Goal: Check status: Check status

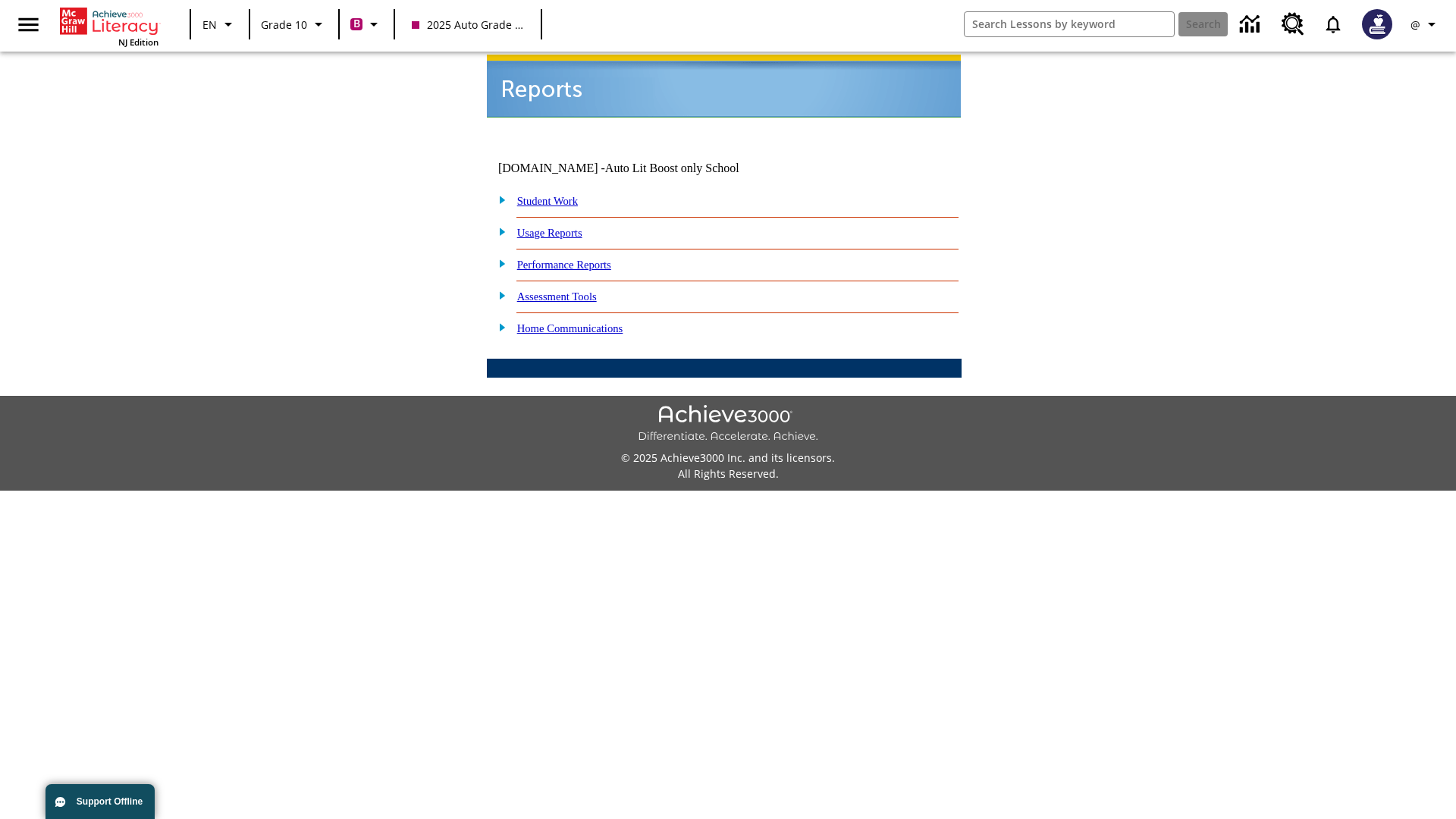
click at [557, 195] on link "Student Work" at bounding box center [546, 201] width 60 height 12
select select "/options/reports/?report_id=24&atype=2&section=2"
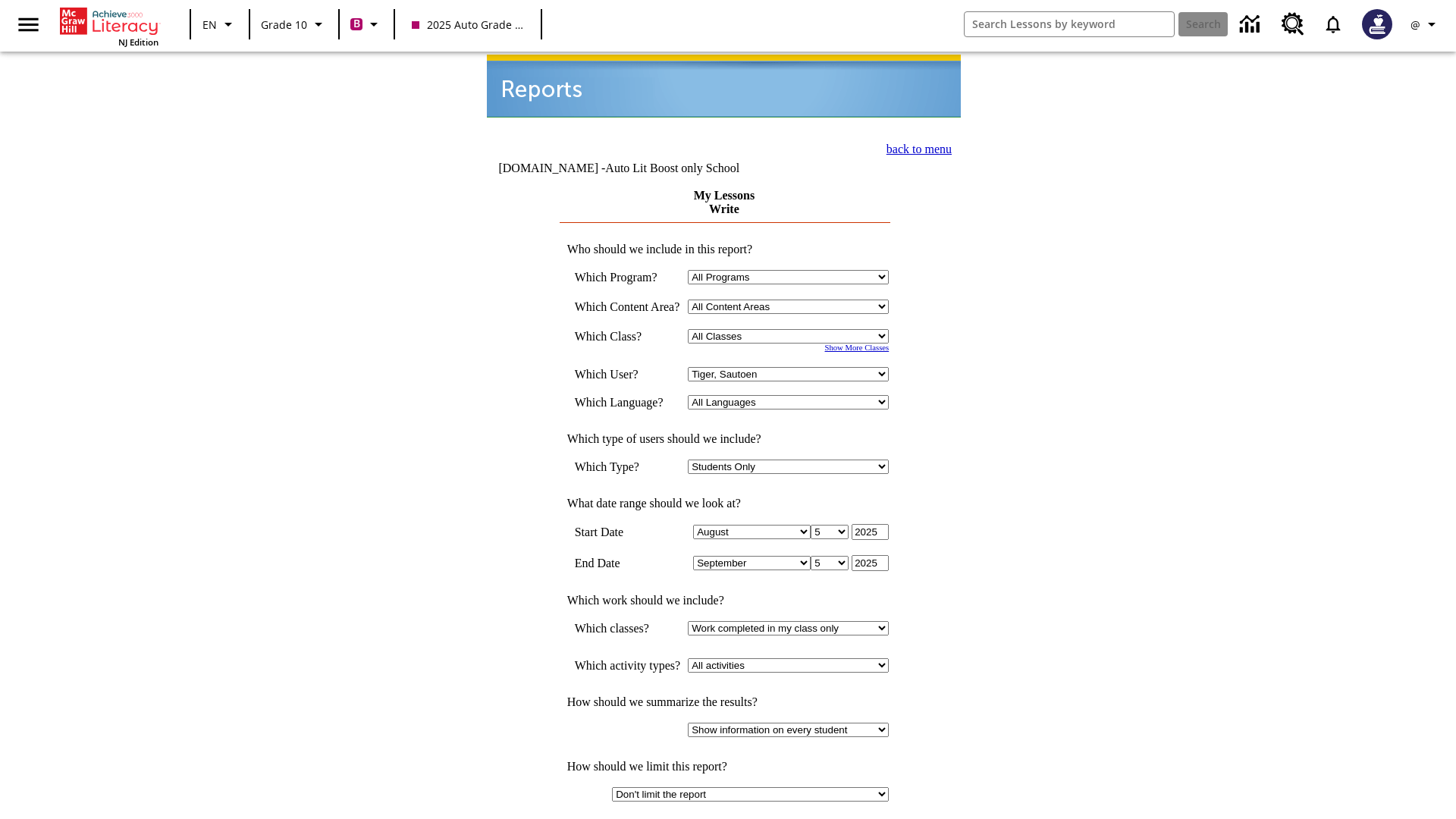
select select "21433649"
select select "4"
type input "2024"
